Goal: Communication & Community: Answer question/provide support

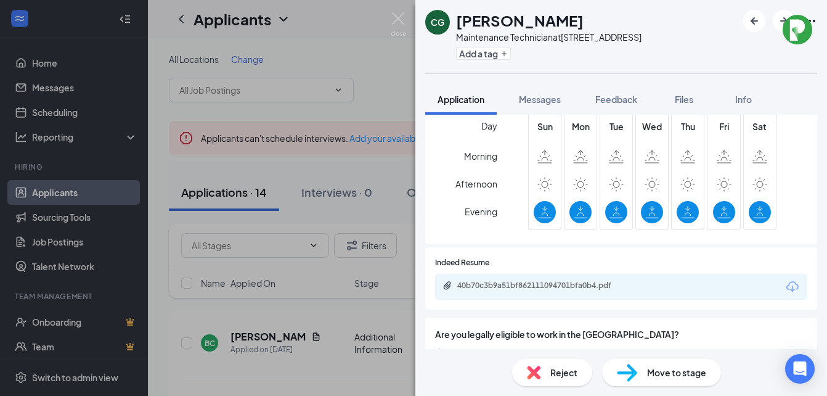
scroll to position [222, 0]
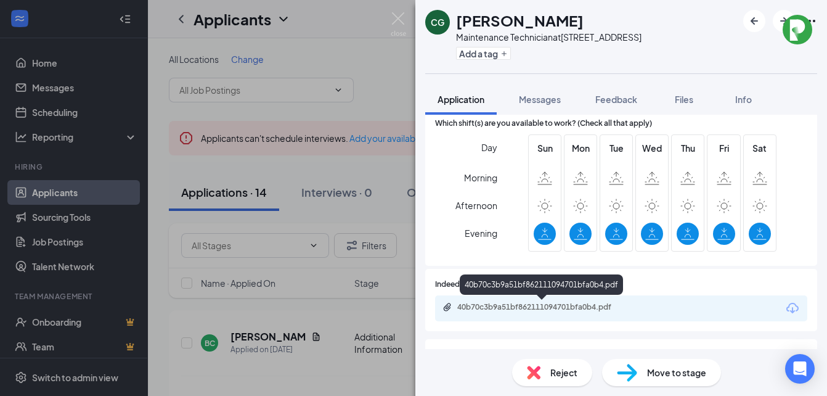
click at [450, 305] on icon "Paperclip" at bounding box center [447, 307] width 10 height 10
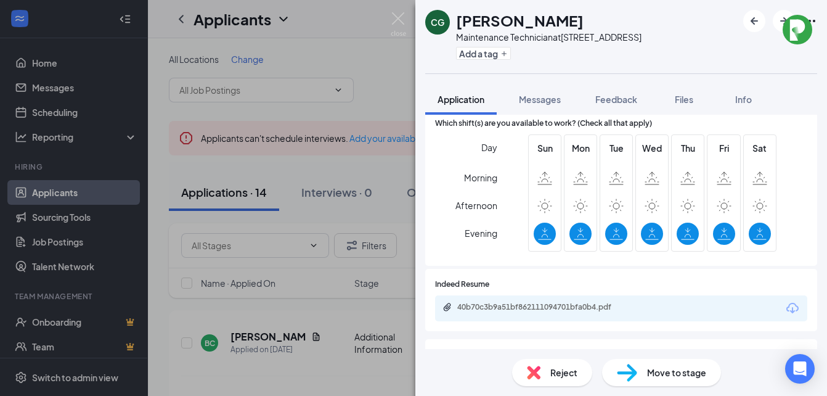
click at [533, 368] on img at bounding box center [534, 372] width 14 height 14
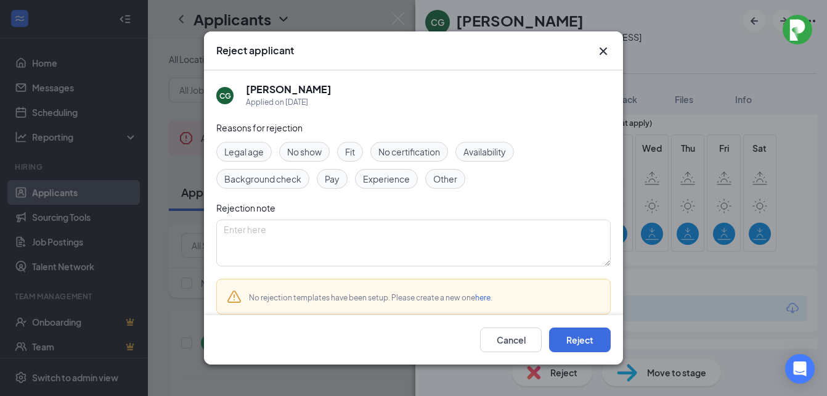
click at [385, 181] on span "Experience" at bounding box center [386, 179] width 47 height 14
click at [574, 336] on button "Reject" at bounding box center [580, 339] width 62 height 25
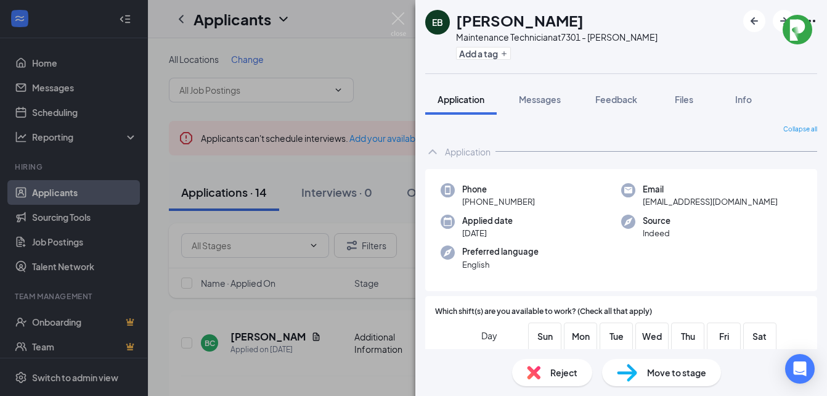
click at [315, 333] on div "EB [PERSON_NAME] Maintenance Technician at 7301 - [PERSON_NAME] Add a tag Appli…" at bounding box center [413, 198] width 827 height 396
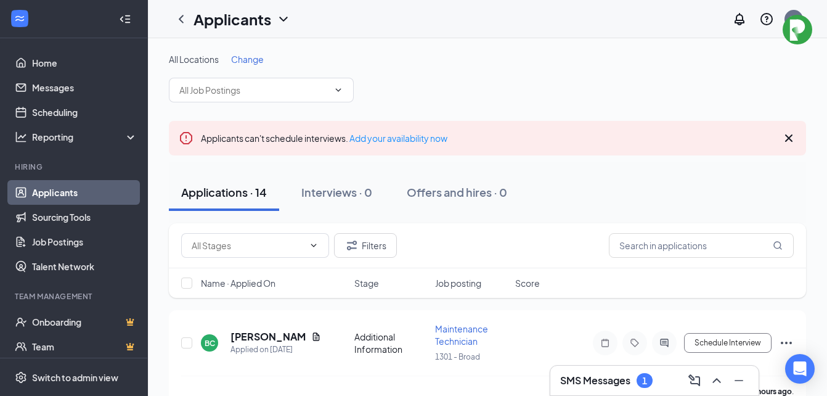
click at [398, 15] on div "Applicants JM" at bounding box center [487, 19] width 679 height 38
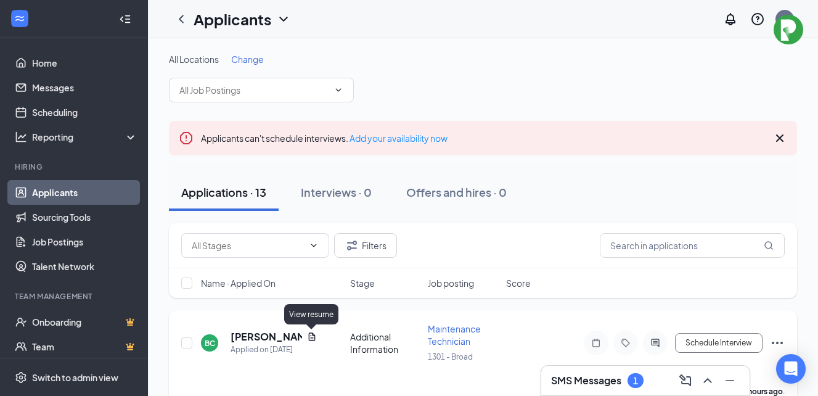
click at [309, 333] on icon "Document" at bounding box center [311, 336] width 7 height 8
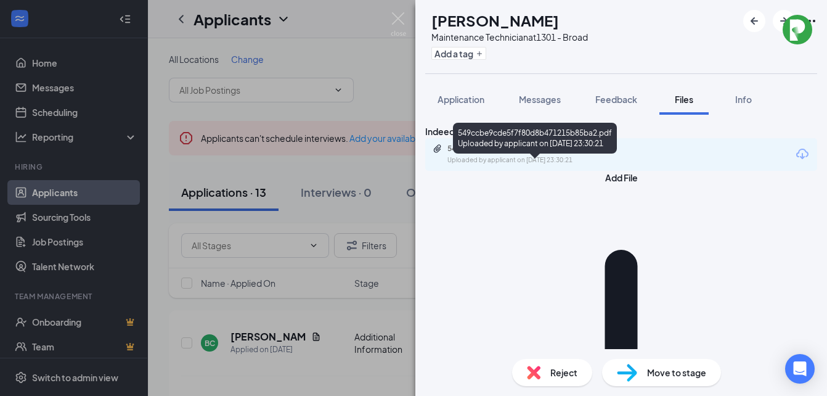
click at [442, 153] on icon "Paperclip" at bounding box center [437, 149] width 10 height 10
click at [468, 153] on div "549ccbe9cde5f7f80d8b471215b85ba2.pdf" at bounding box center [533, 149] width 173 height 10
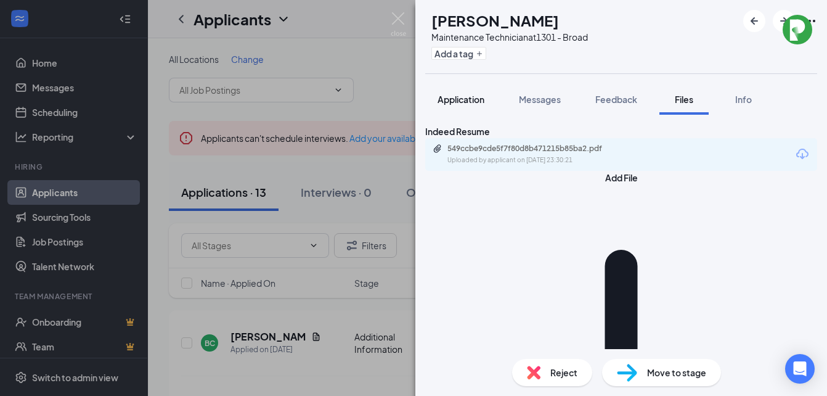
click at [464, 102] on span "Application" at bounding box center [460, 99] width 47 height 11
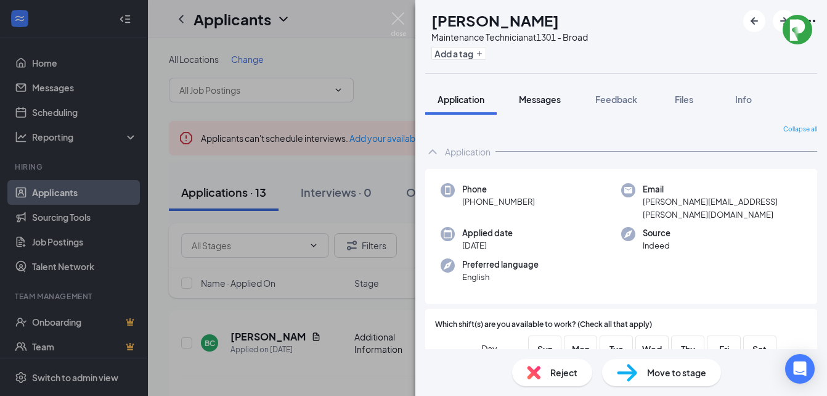
click at [540, 97] on span "Messages" at bounding box center [540, 99] width 42 height 11
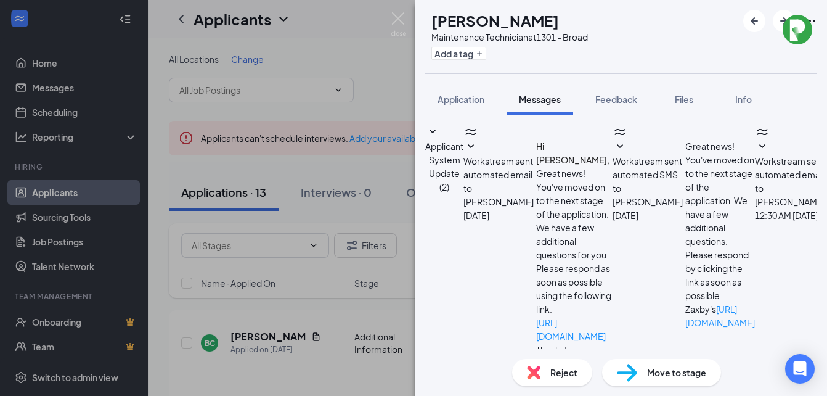
scroll to position [169, 0]
checkbox input "true"
type textarea "B"
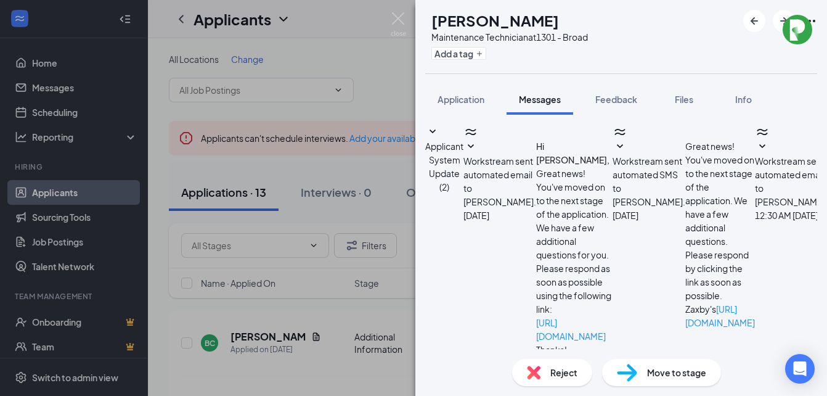
checkbox input "false"
checkbox input "true"
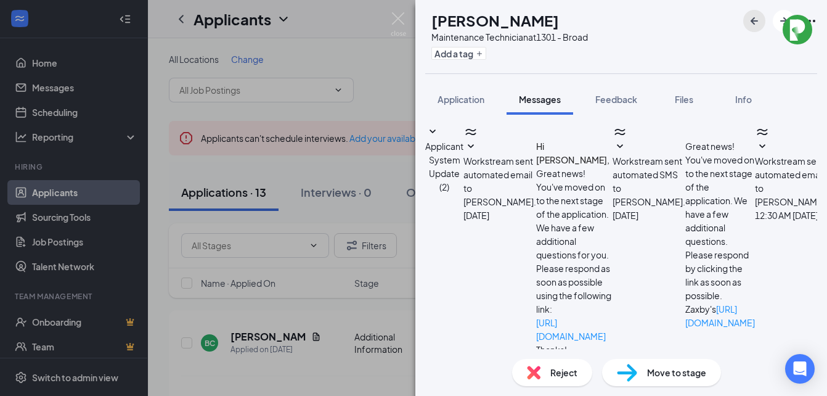
click at [751, 18] on icon "ArrowLeftNew" at bounding box center [754, 21] width 15 height 15
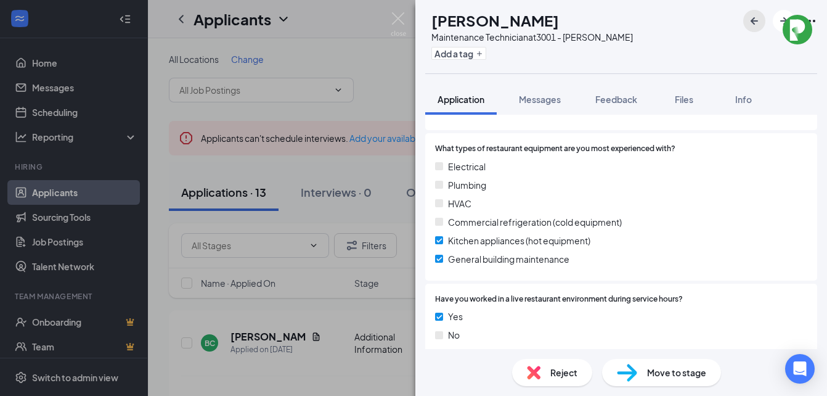
scroll to position [866, 0]
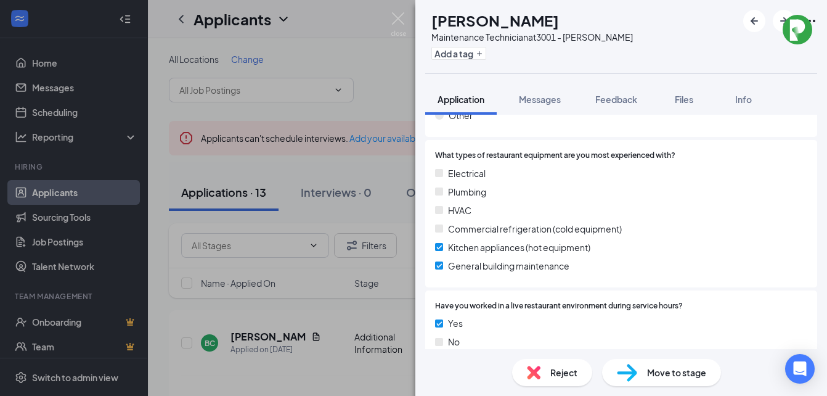
click at [561, 375] on span "Reject" at bounding box center [563, 372] width 27 height 14
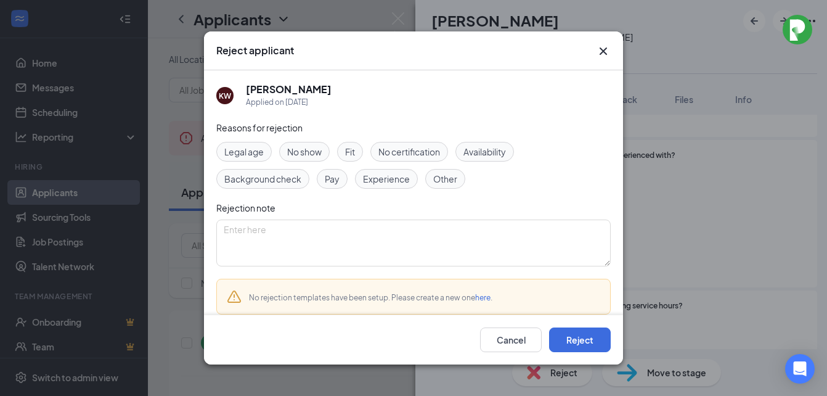
click at [391, 180] on span "Experience" at bounding box center [386, 179] width 47 height 14
click at [581, 340] on button "Reject" at bounding box center [580, 339] width 62 height 25
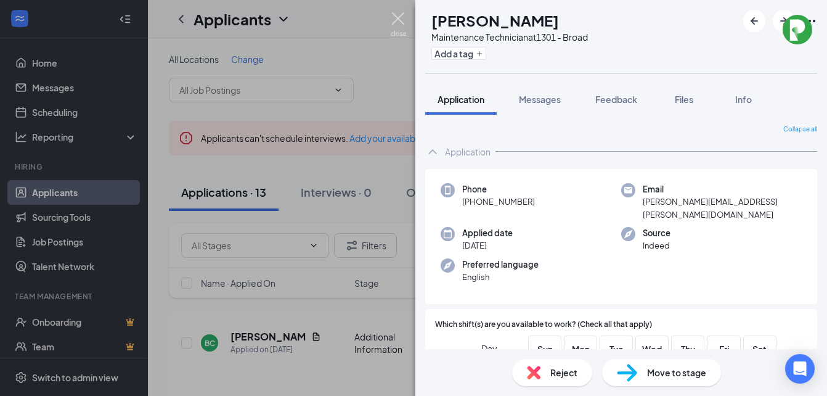
click at [398, 18] on img at bounding box center [398, 24] width 15 height 24
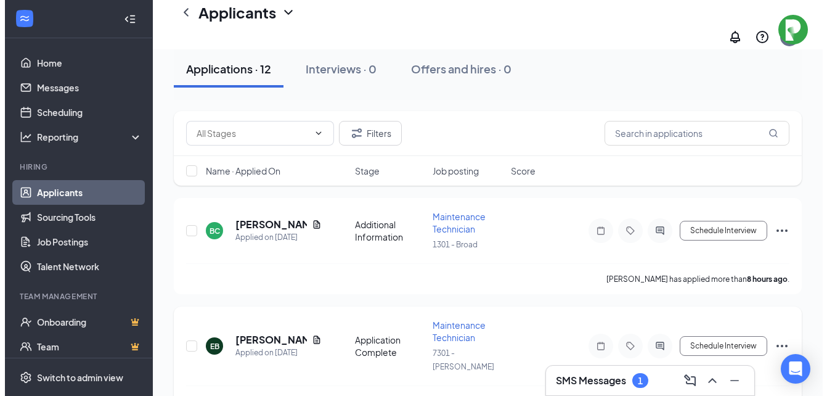
scroll to position [185, 0]
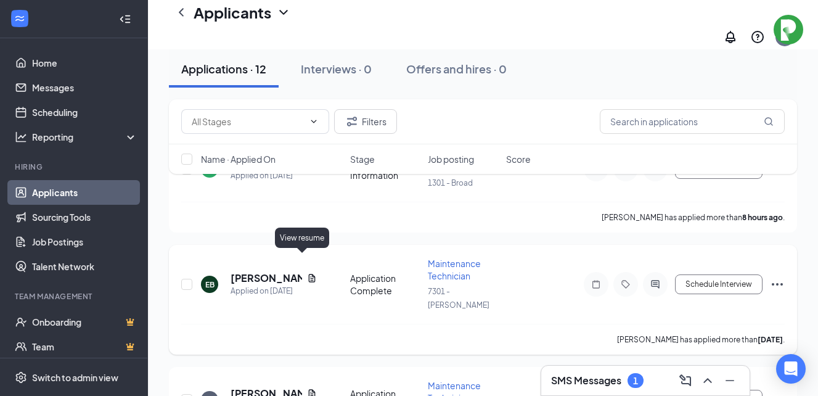
click at [307, 273] on icon "Document" at bounding box center [312, 278] width 10 height 10
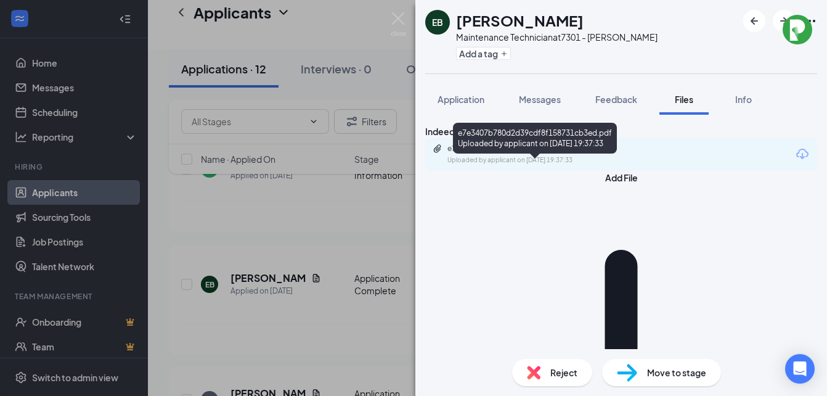
click at [457, 153] on div "e7e3407b780d2d39cdf8f158731cb3ed.pdf" at bounding box center [532, 149] width 200 height 10
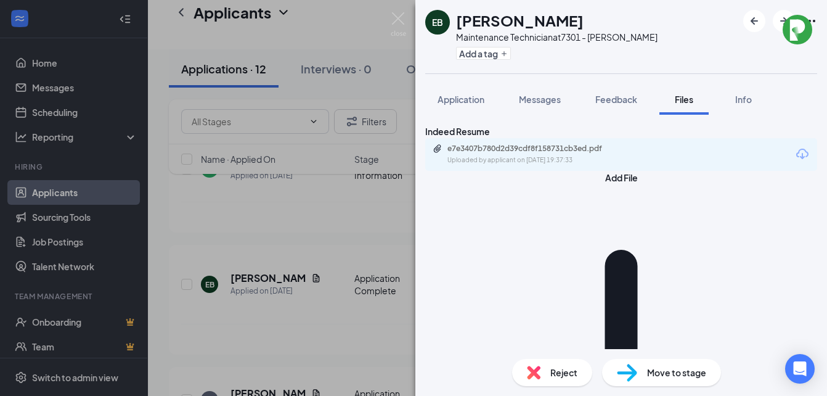
click at [552, 370] on span "Reject" at bounding box center [563, 372] width 27 height 14
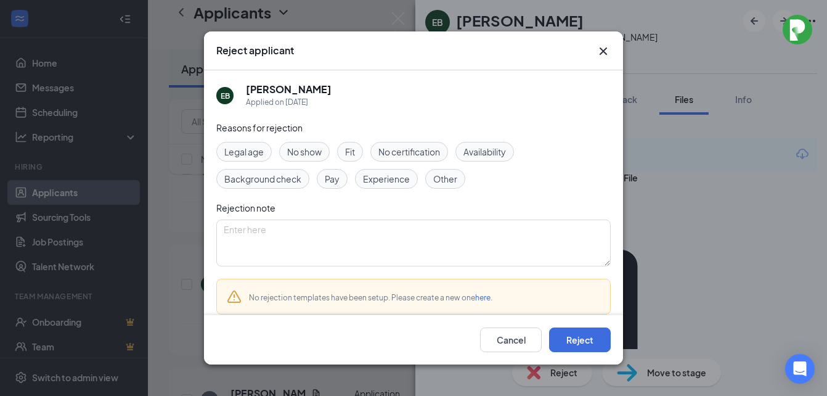
click at [386, 177] on span "Experience" at bounding box center [386, 179] width 47 height 14
click at [582, 336] on button "Reject" at bounding box center [580, 339] width 62 height 25
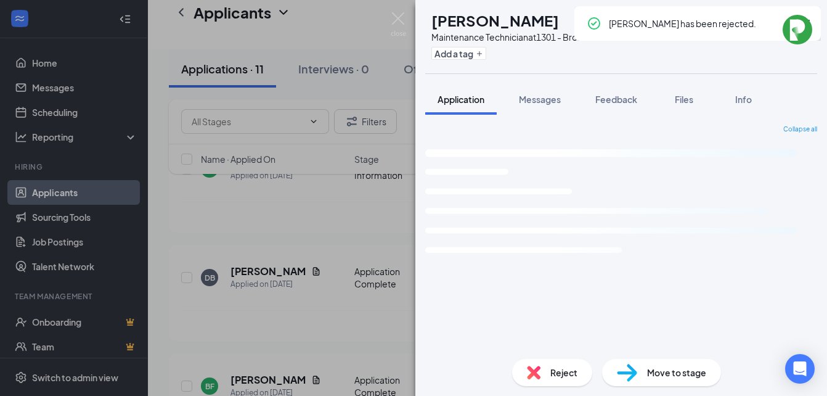
click at [278, 266] on div "DB [PERSON_NAME] Maintenance Technician at 1301 - Broad Add a tag Application M…" at bounding box center [413, 198] width 827 height 396
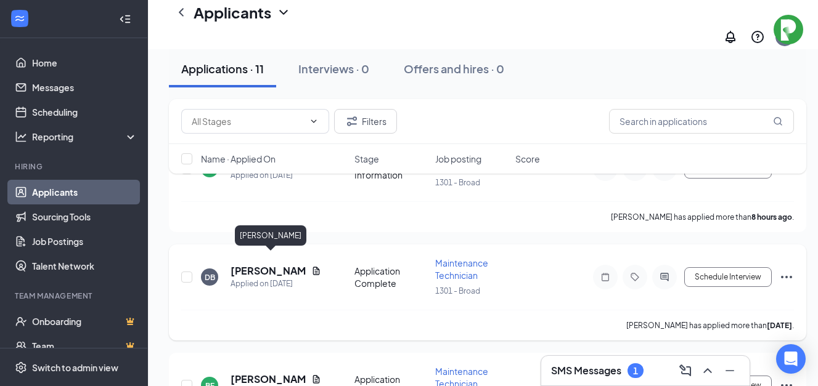
click at [268, 264] on h5 "[PERSON_NAME]" at bounding box center [268, 271] width 76 height 14
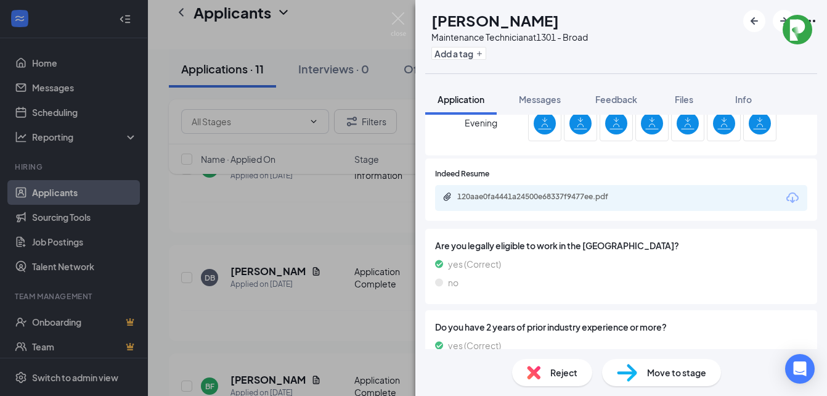
scroll to position [308, 0]
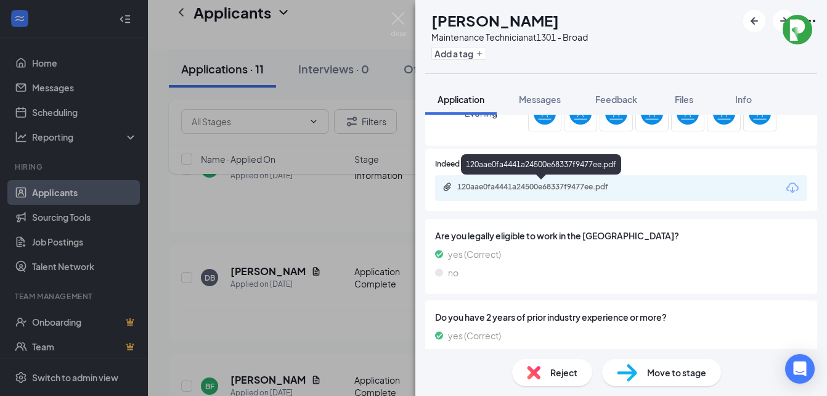
click at [452, 187] on icon "Paperclip" at bounding box center [447, 187] width 10 height 10
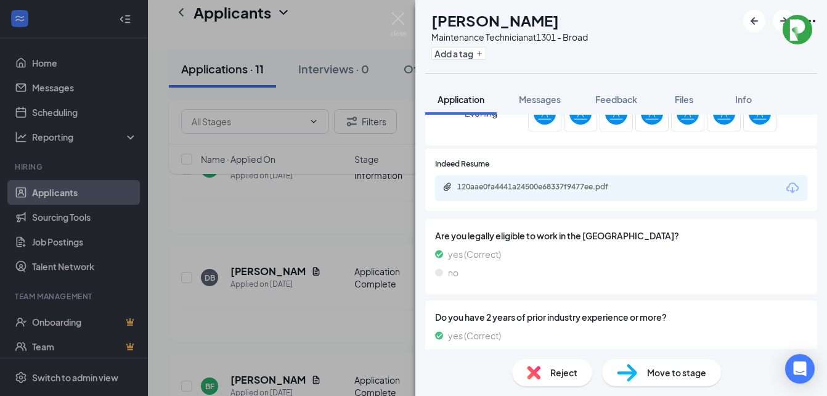
click at [558, 371] on span "Reject" at bounding box center [563, 372] width 27 height 14
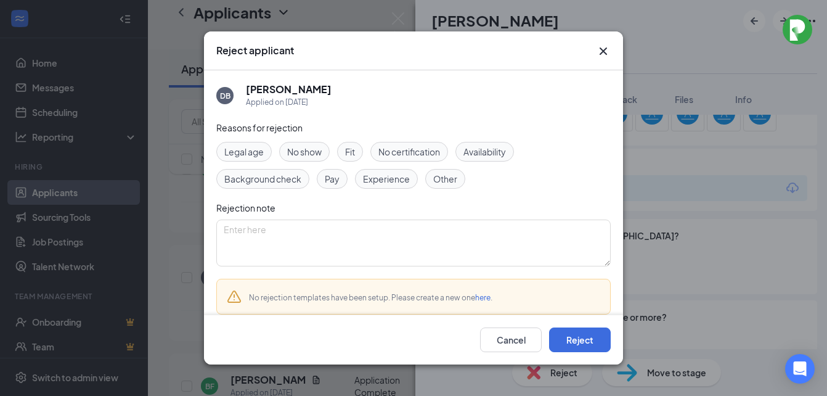
click at [380, 179] on span "Experience" at bounding box center [386, 179] width 47 height 14
click at [581, 341] on button "Reject" at bounding box center [580, 339] width 62 height 25
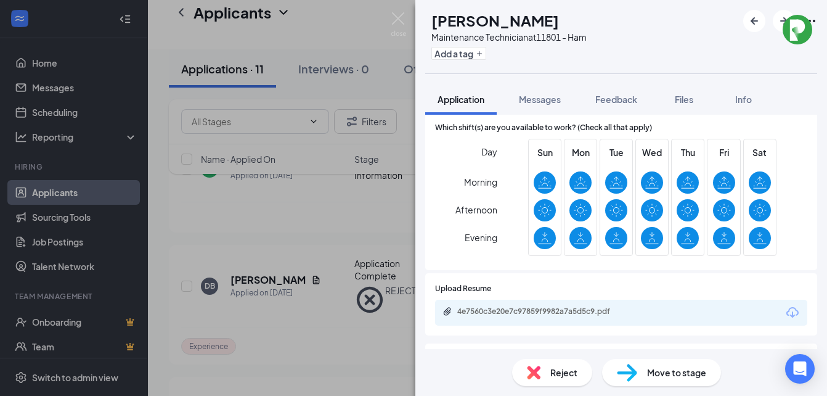
scroll to position [185, 0]
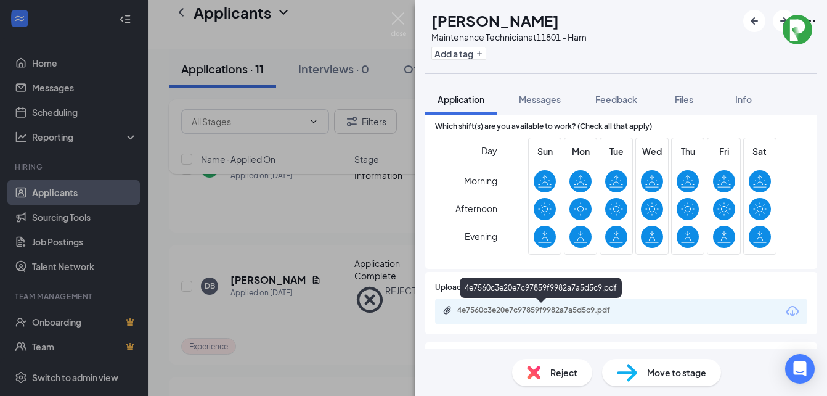
click at [457, 311] on div "4e7560c3e20e7c97859f9982a7a5d5c9.pdf" at bounding box center [542, 310] width 200 height 10
click at [566, 376] on span "Reject" at bounding box center [563, 372] width 27 height 14
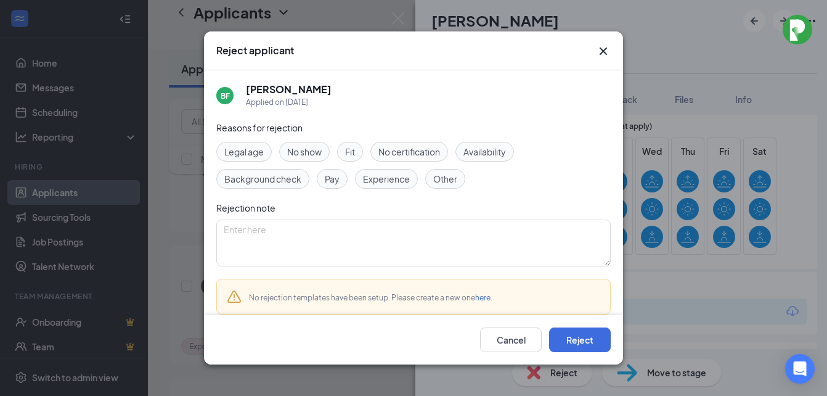
click at [384, 181] on span "Experience" at bounding box center [386, 179] width 47 height 14
click at [582, 339] on button "Reject" at bounding box center [580, 339] width 62 height 25
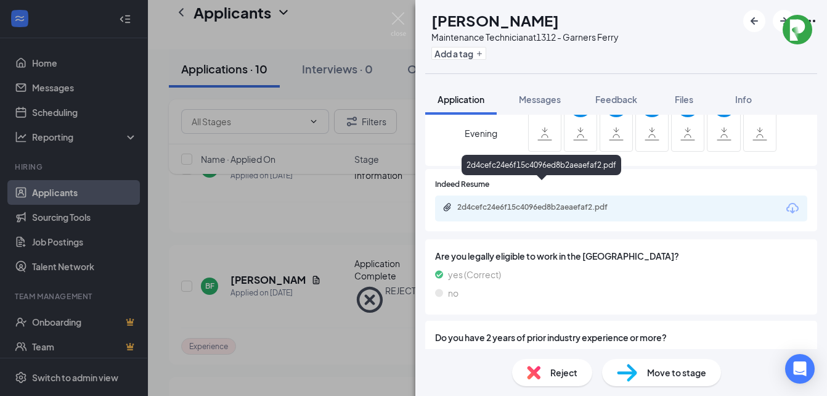
scroll to position [308, 0]
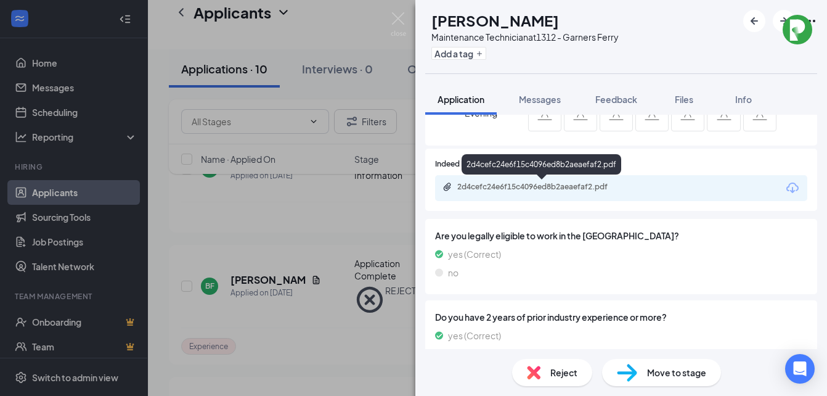
click at [450, 189] on icon "Paperclip" at bounding box center [447, 187] width 10 height 10
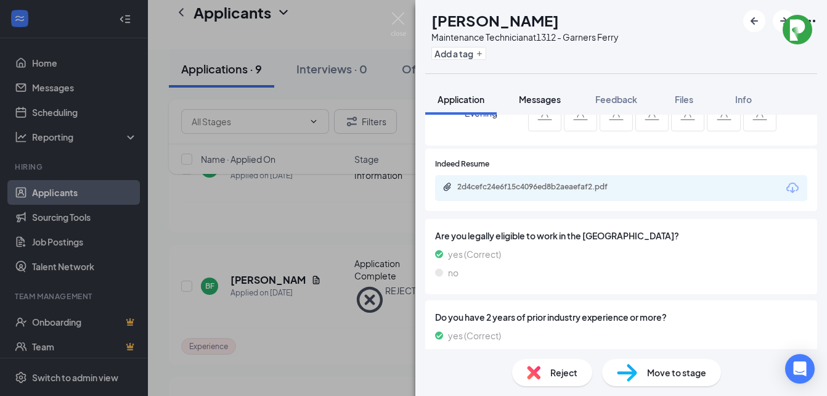
click at [543, 96] on span "Messages" at bounding box center [540, 99] width 42 height 11
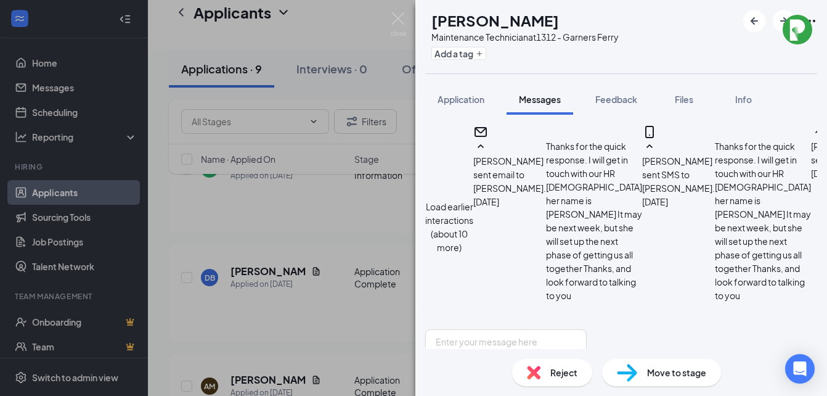
scroll to position [821, 0]
click at [470, 329] on textarea at bounding box center [505, 366] width 161 height 74
click at [484, 329] on textarea "[PERSON_NAME], I'm going to Columbia [DATE] and I was going to see if we could …" at bounding box center [505, 366] width 161 height 74
click at [587, 329] on textarea "[PERSON_NAME], I'm going to Columbia [DATE] and I was going to see if we could …" at bounding box center [505, 366] width 161 height 74
type textarea "[PERSON_NAME], I'm going to Columbia [DATE] and I was going to see if we could …"
